Goal: Task Accomplishment & Management: Manage account settings

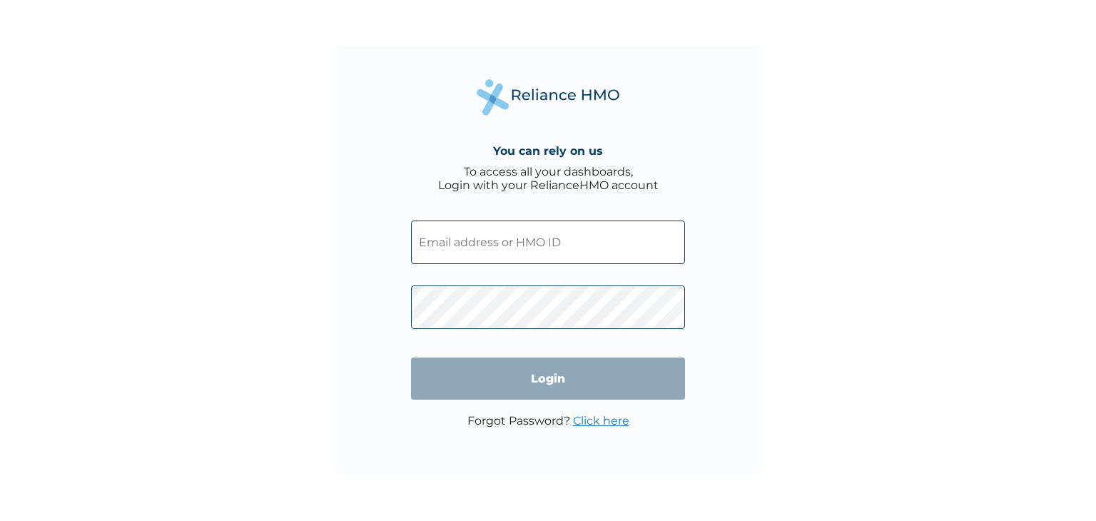
click at [484, 237] on input "text" at bounding box center [548, 242] width 274 height 44
click at [477, 255] on input "text" at bounding box center [548, 242] width 274 height 44
type input "KCI/10066/A"
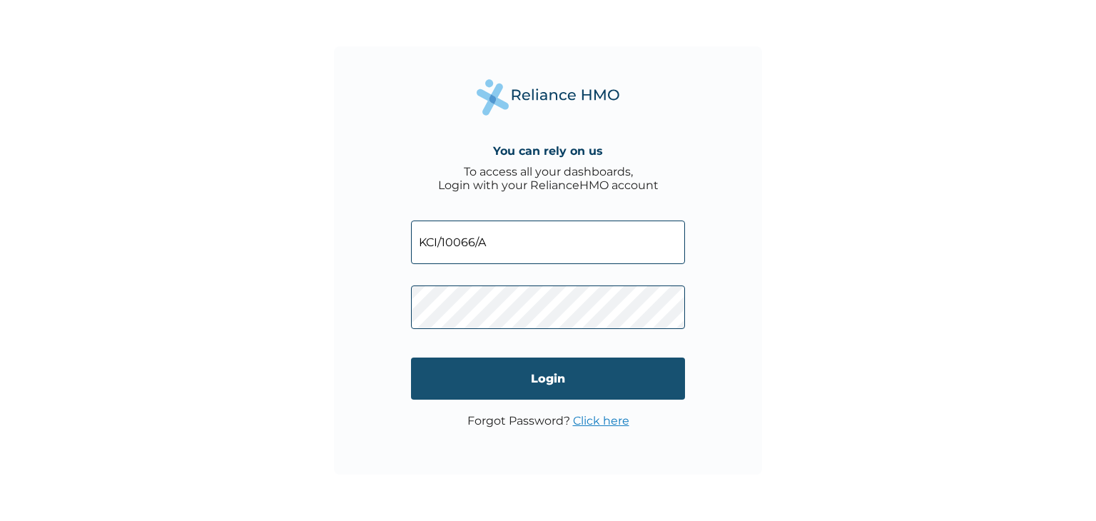
click at [502, 385] on input "Login" at bounding box center [548, 378] width 274 height 42
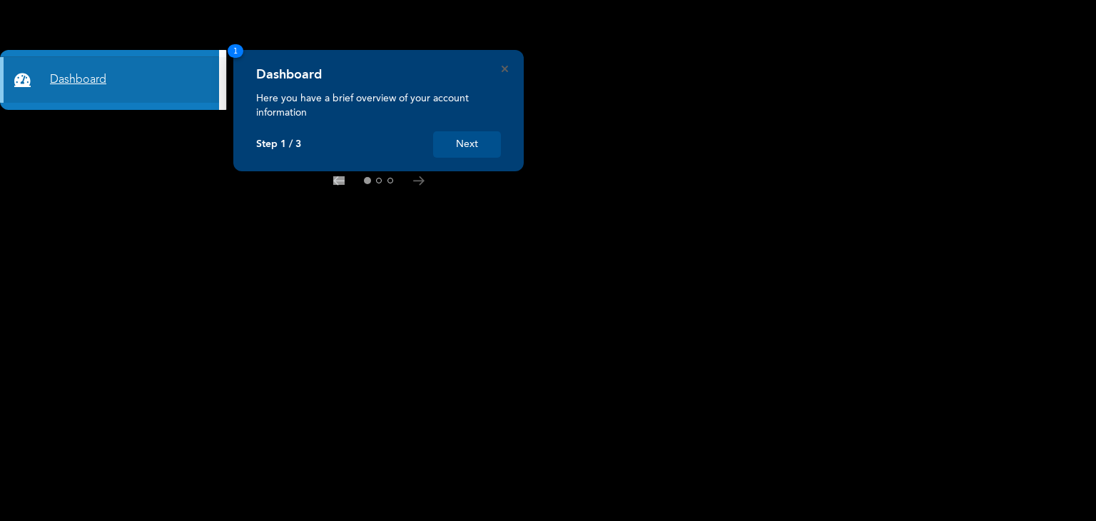
click at [78, 81] on link "Dashboard" at bounding box center [109, 80] width 219 height 46
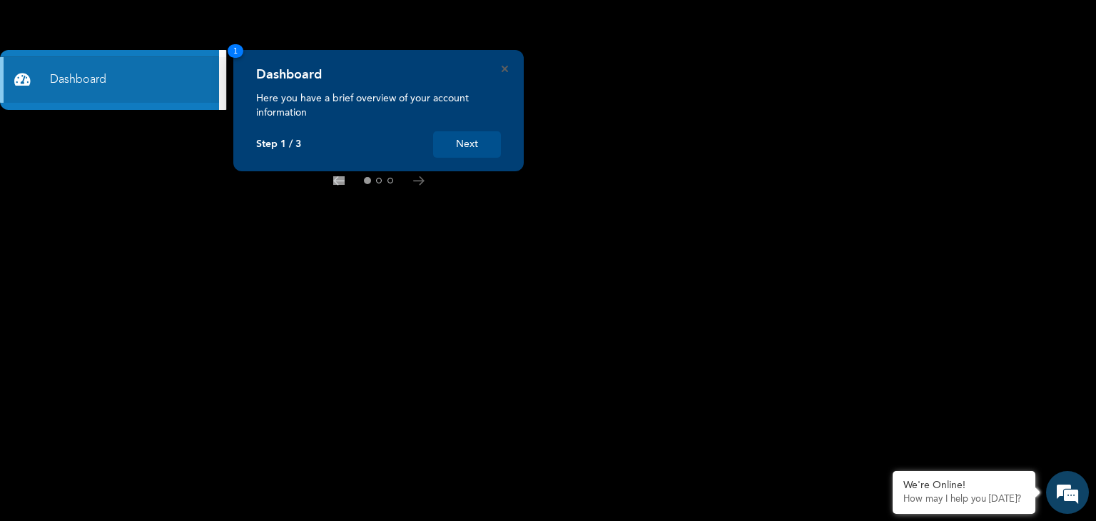
click at [461, 152] on button "Next" at bounding box center [467, 144] width 68 height 26
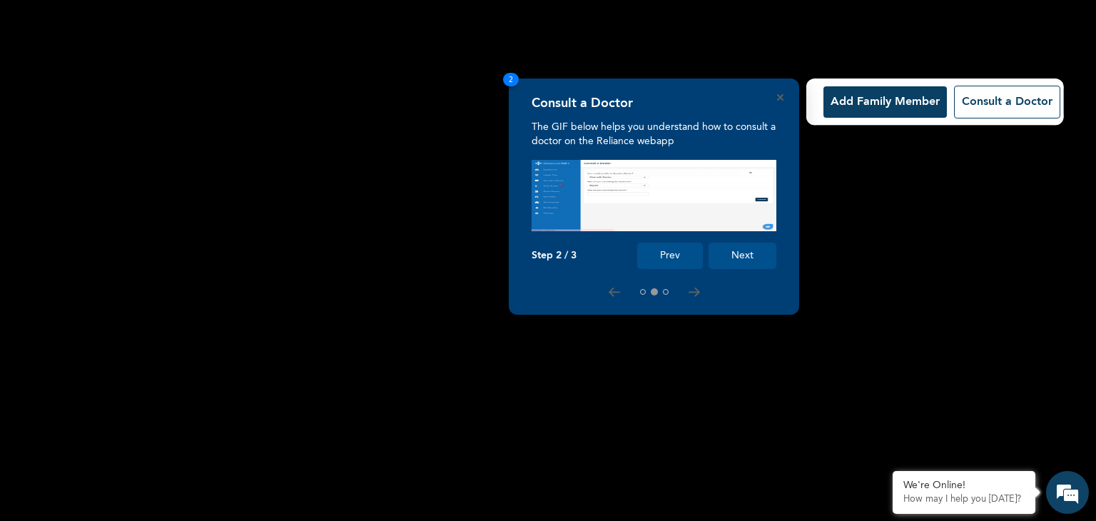
click at [749, 261] on button "Next" at bounding box center [743, 256] width 68 height 26
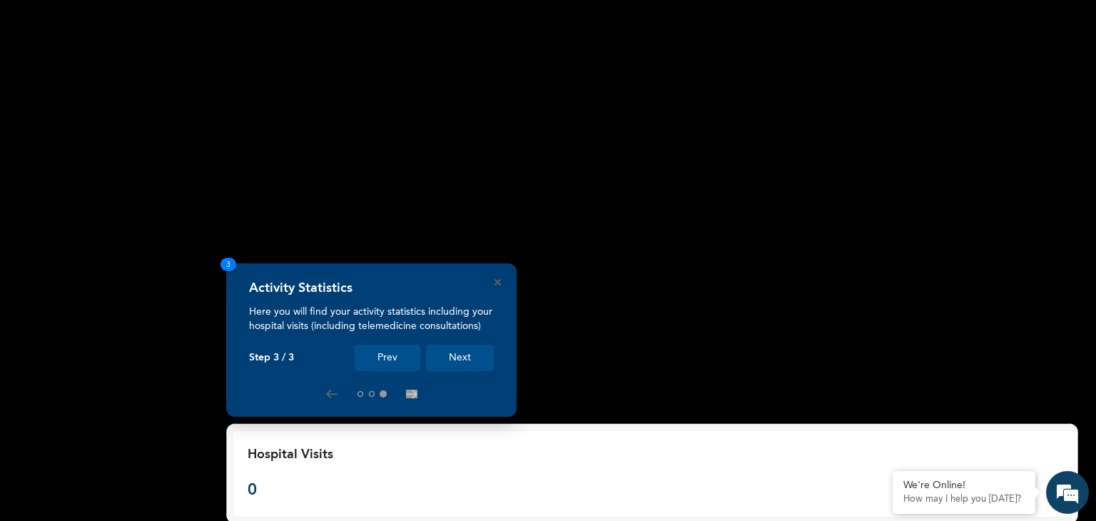
click at [460, 362] on button "Next" at bounding box center [460, 358] width 68 height 26
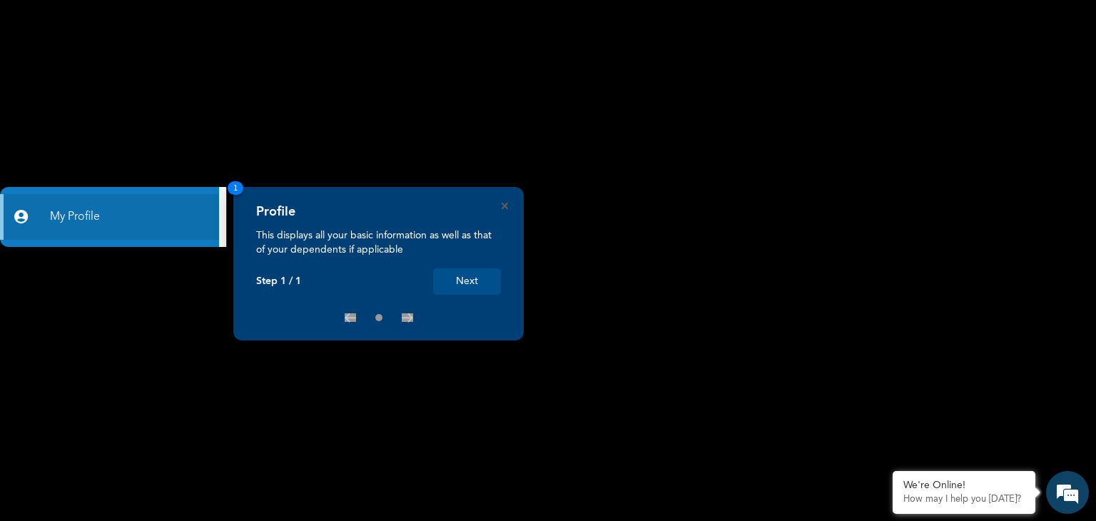
click at [459, 280] on button "Next" at bounding box center [467, 281] width 68 height 26
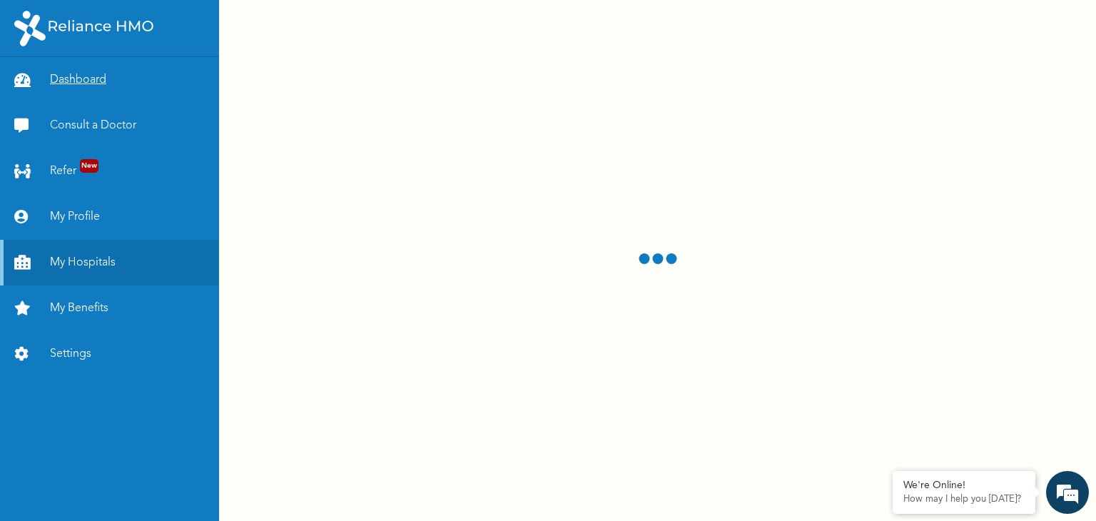
click at [71, 84] on link "Dashboard" at bounding box center [109, 80] width 219 height 46
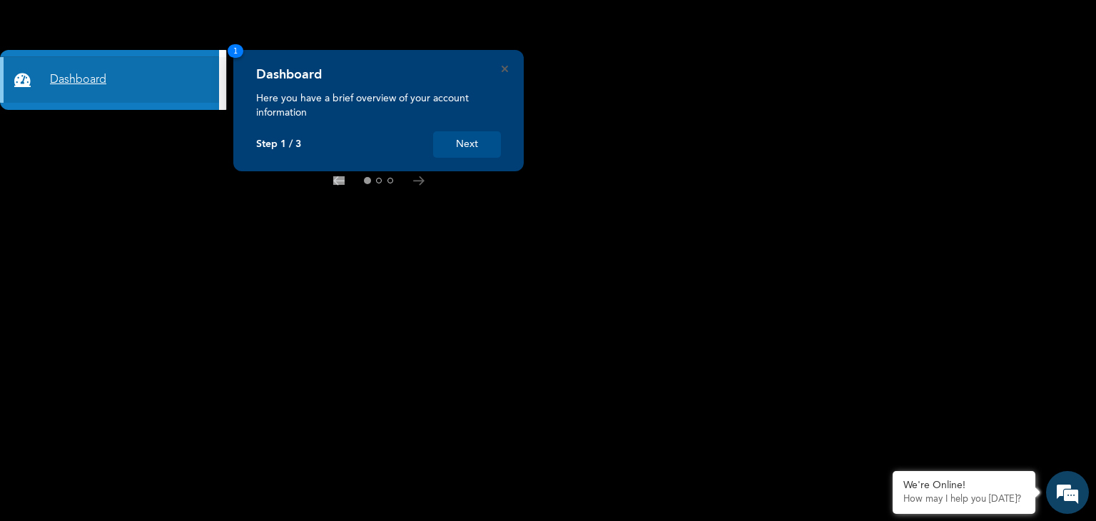
click at [109, 96] on link "Dashboard" at bounding box center [109, 80] width 219 height 46
click at [460, 146] on button "Next" at bounding box center [467, 144] width 68 height 26
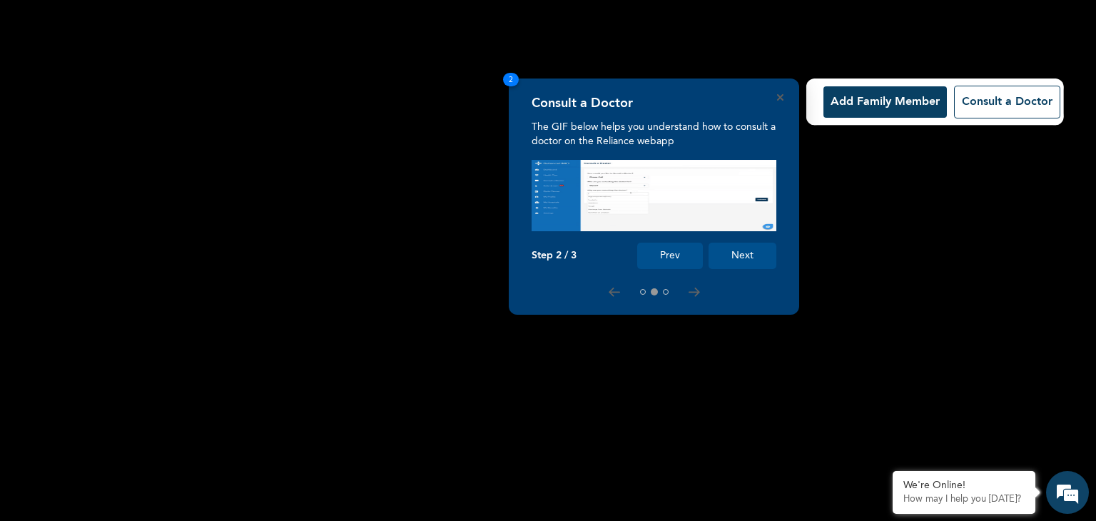
click at [741, 260] on button "Next" at bounding box center [743, 256] width 68 height 26
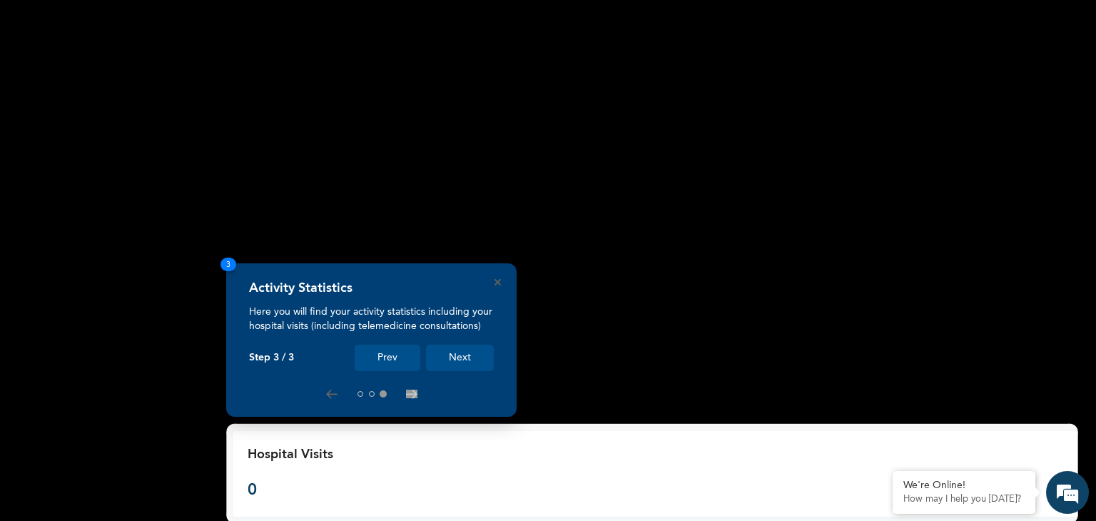
click at [741, 260] on rect at bounding box center [548, 260] width 1096 height 521
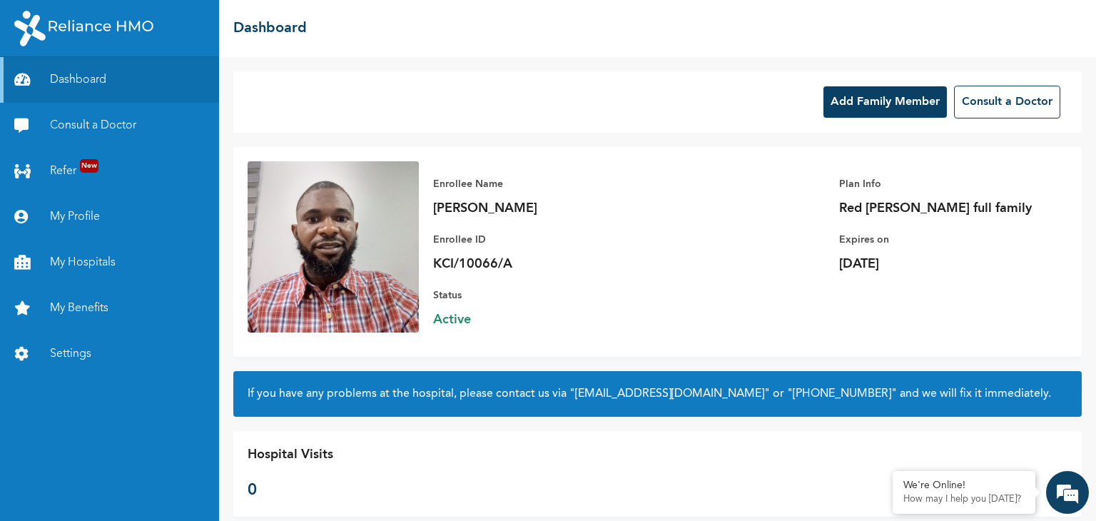
click at [782, 31] on div "☰ Dashboard" at bounding box center [657, 28] width 877 height 57
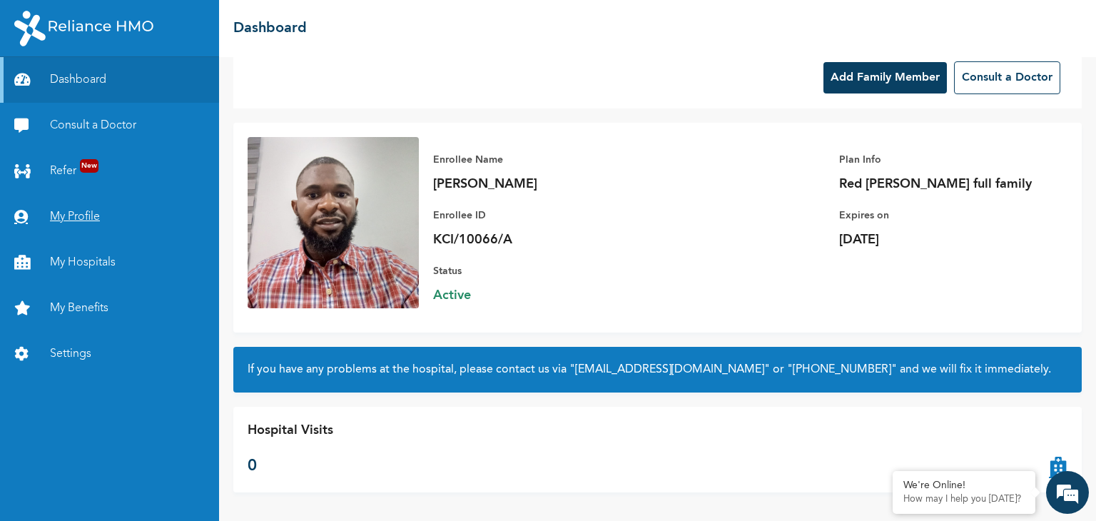
click at [76, 211] on link "My Profile" at bounding box center [109, 217] width 219 height 46
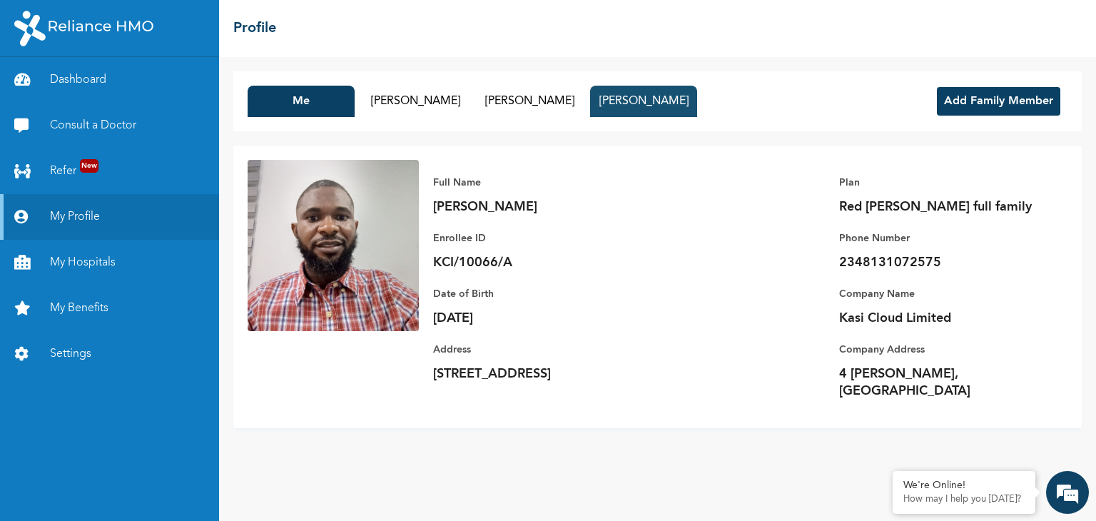
click at [622, 99] on button "[PERSON_NAME]" at bounding box center [643, 101] width 107 height 31
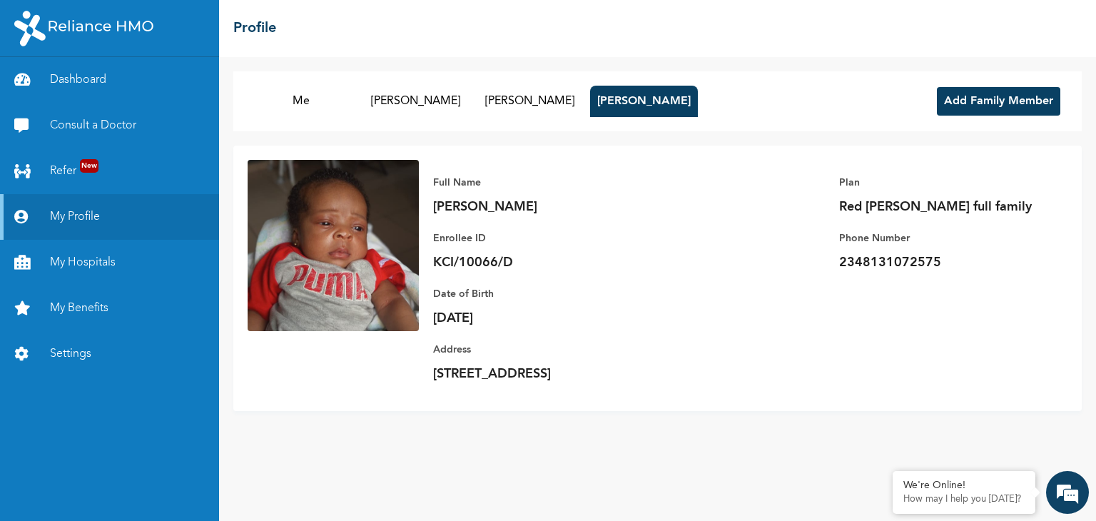
click at [305, 52] on div "☰ Profile" at bounding box center [657, 28] width 877 height 57
click at [513, 106] on button "[PERSON_NAME]" at bounding box center [529, 101] width 107 height 31
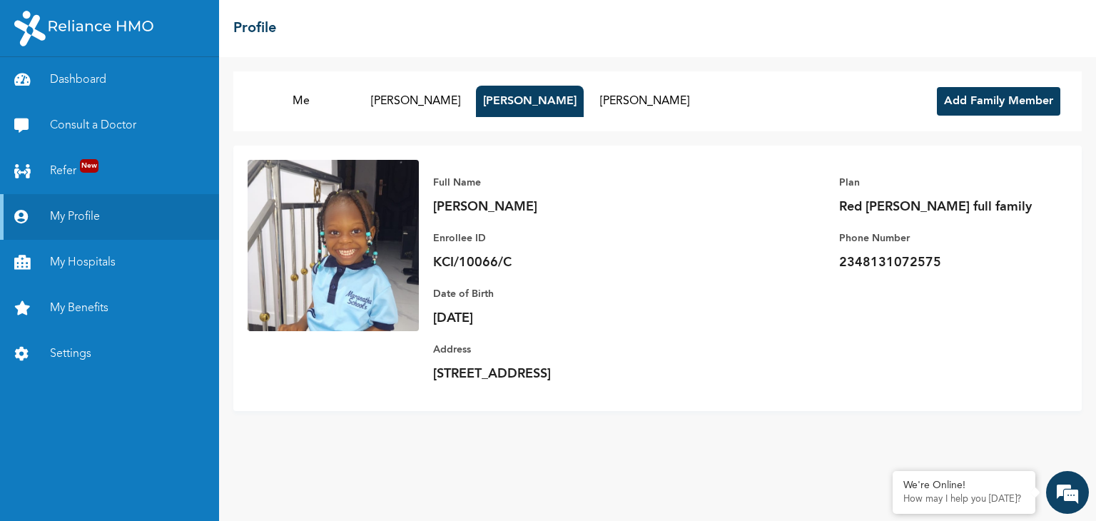
click at [320, 370] on div "Full Name [PERSON_NAME] Enrollee ID KCI/10066/C Plan Red [PERSON_NAME] full fam…" at bounding box center [657, 278] width 848 height 265
click at [402, 102] on button "[PERSON_NAME]" at bounding box center [415, 101] width 107 height 31
